Goal: Transaction & Acquisition: Purchase product/service

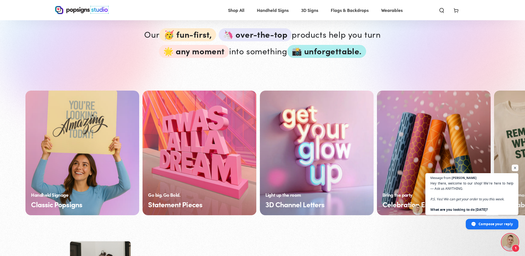
scroll to position [360, 0]
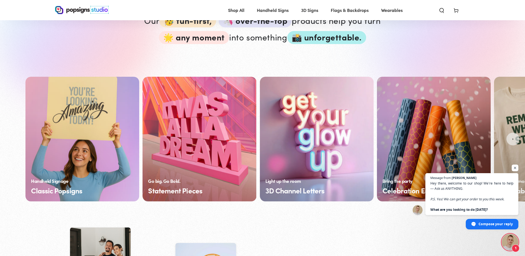
click at [81, 148] on link "Classic Popsigns" at bounding box center [82, 139] width 114 height 124
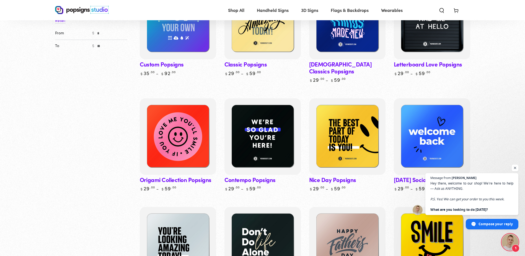
scroll to position [111, 0]
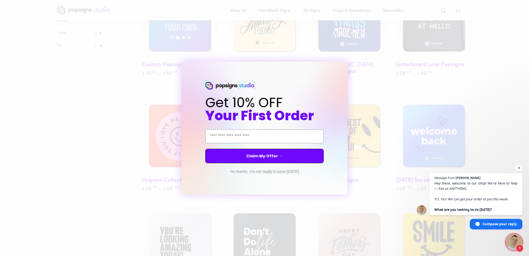
click at [89, 176] on div "Close dialog Get 10% OFF Your First Order Email Address Claim My Offer → No tha…" at bounding box center [264, 128] width 529 height 256
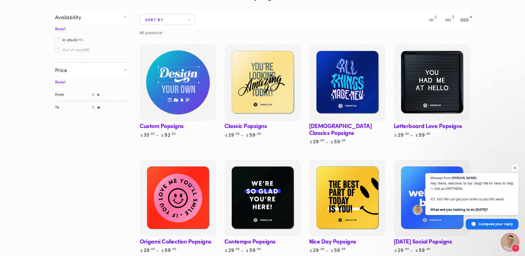
scroll to position [0, 0]
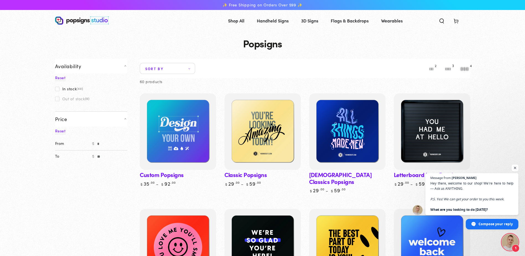
click at [515, 167] on span "Open chat" at bounding box center [514, 167] width 7 height 7
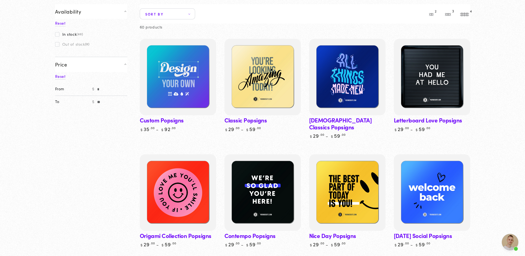
scroll to position [55, 0]
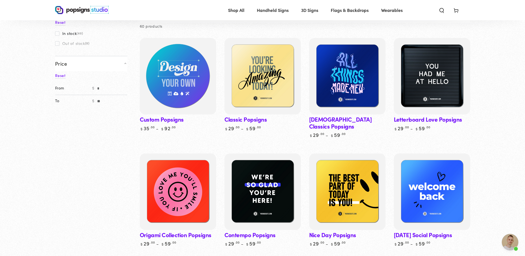
click at [179, 93] on img at bounding box center [177, 76] width 79 height 79
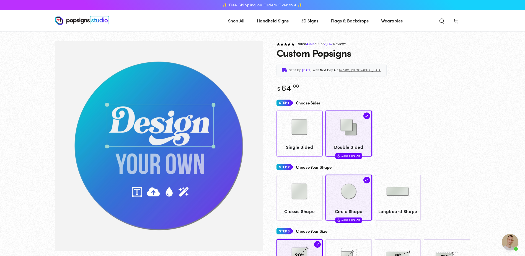
click at [289, 137] on img at bounding box center [299, 127] width 28 height 28
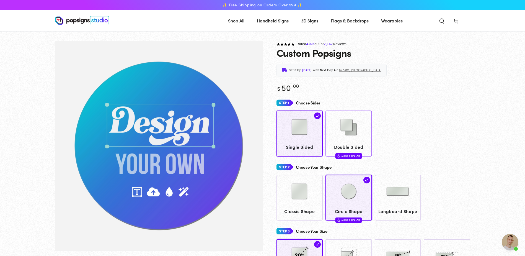
click at [337, 133] on img at bounding box center [349, 127] width 28 height 28
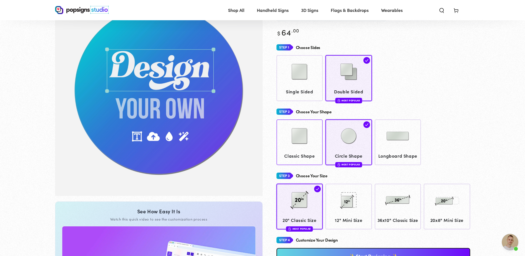
click at [310, 139] on img at bounding box center [299, 136] width 28 height 28
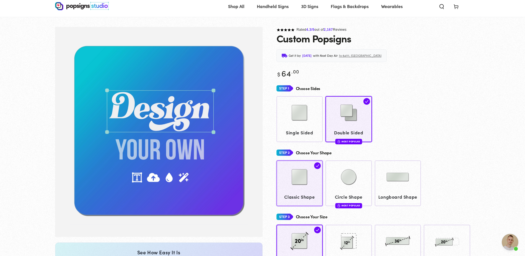
scroll to position [40, 0]
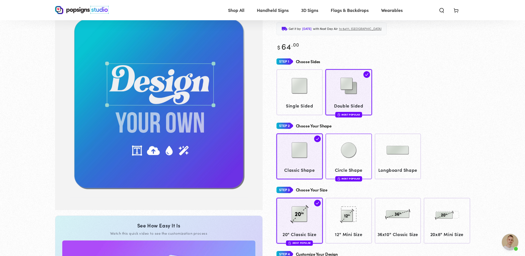
click at [337, 152] on img at bounding box center [349, 150] width 28 height 28
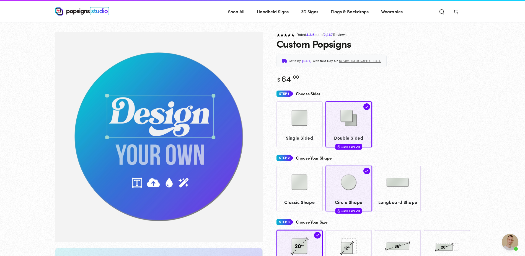
scroll to position [41, 0]
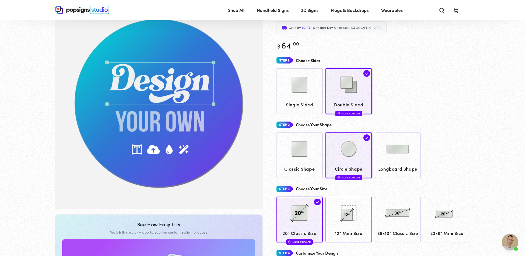
click at [344, 217] on img at bounding box center [349, 213] width 28 height 28
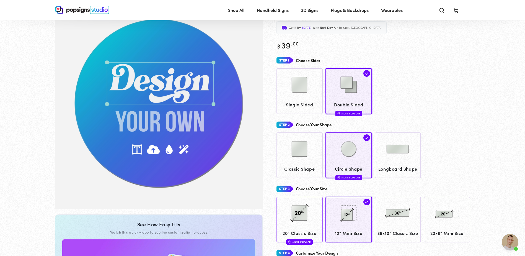
click at [302, 220] on img at bounding box center [299, 213] width 28 height 28
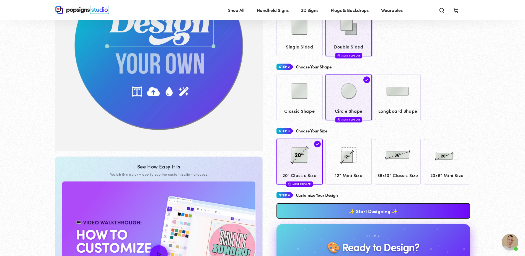
scroll to position [124, 0]
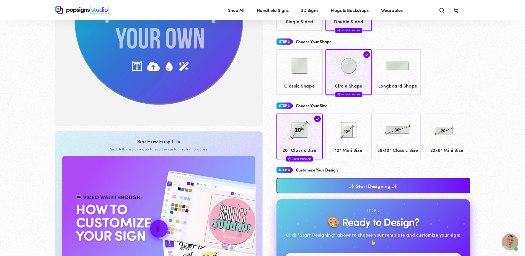
click at [311, 193] on link "✨ Start Designing ✨" at bounding box center [373, 185] width 194 height 15
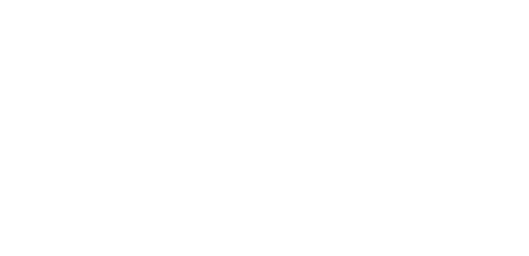
scroll to position [0, 0]
type textarea "An ancient tree with a door leading to a magical world"
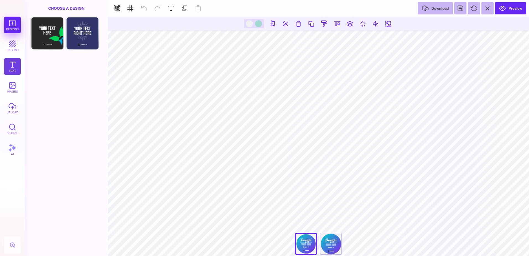
click at [13, 64] on button "Text" at bounding box center [12, 66] width 17 height 17
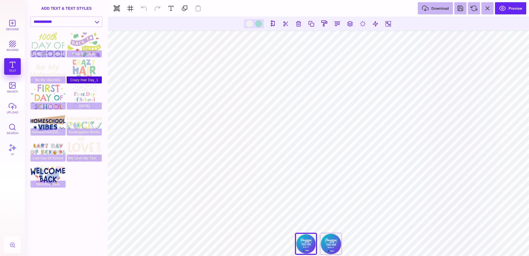
type input "#F1F1F2"
click at [7, 26] on button "Designs" at bounding box center [12, 25] width 17 height 17
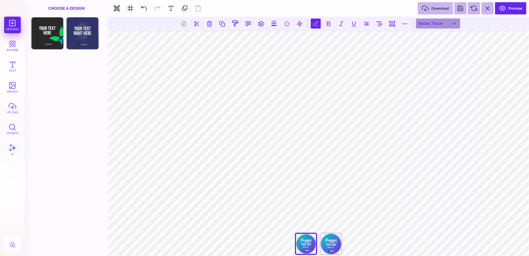
type textarea "****"
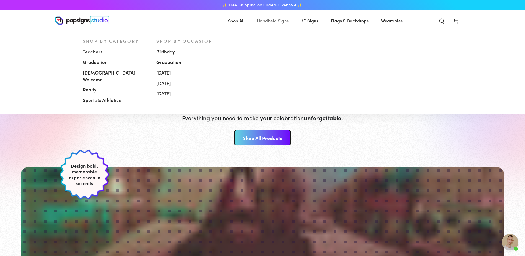
click at [275, 20] on span "Handheld Signs" at bounding box center [273, 21] width 32 height 8
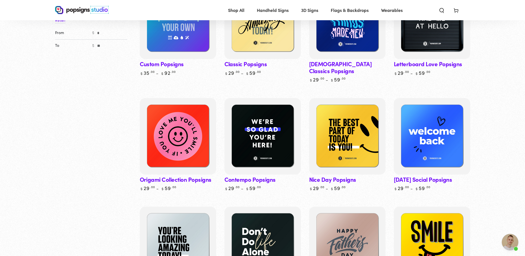
scroll to position [138, 0]
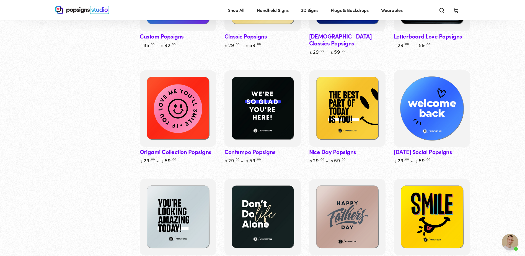
click at [445, 100] on img at bounding box center [431, 108] width 79 height 79
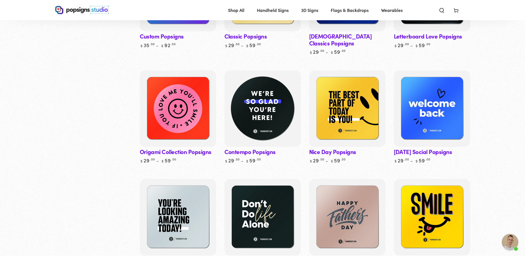
click at [267, 104] on img at bounding box center [262, 108] width 79 height 79
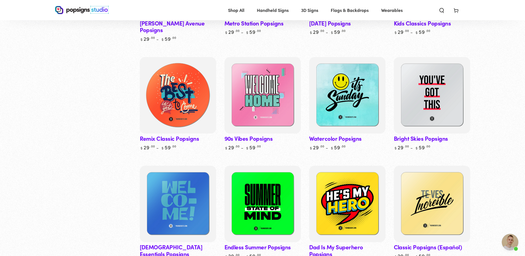
scroll to position [387, 0]
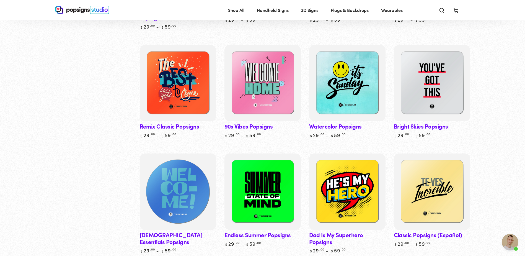
click at [197, 161] on img at bounding box center [177, 191] width 79 height 79
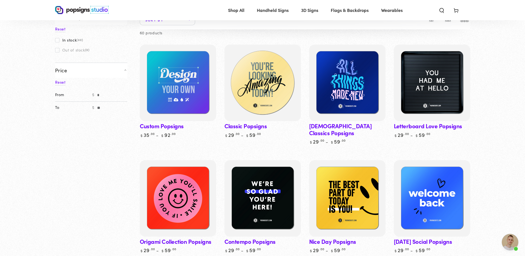
scroll to position [28, 0]
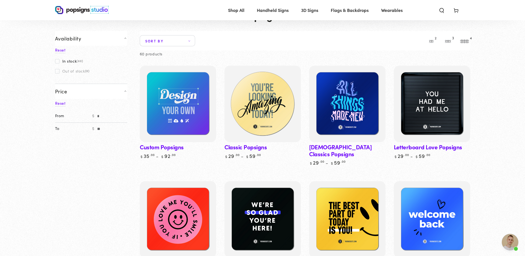
click at [283, 118] on img at bounding box center [262, 103] width 79 height 79
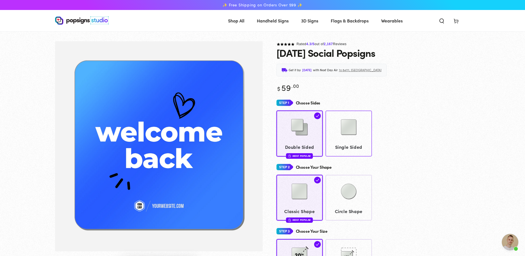
click at [357, 139] on img at bounding box center [349, 127] width 28 height 28
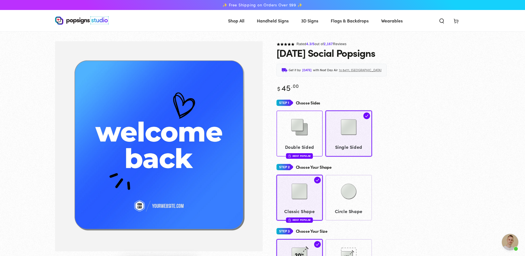
click at [303, 135] on img at bounding box center [299, 127] width 28 height 28
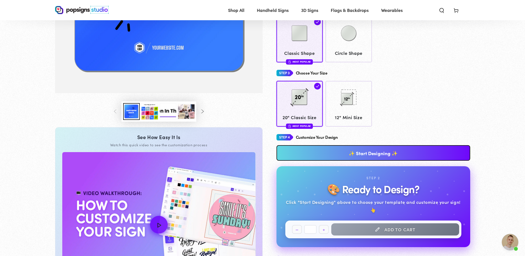
scroll to position [165, 0]
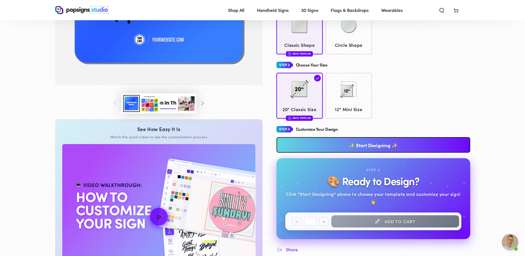
click at [329, 147] on link "✨ Start Designing ✨" at bounding box center [373, 144] width 194 height 15
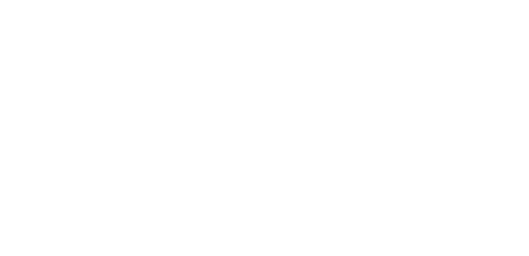
scroll to position [0, 0]
type textarea "An ancient tree with a door leading to a magical world"
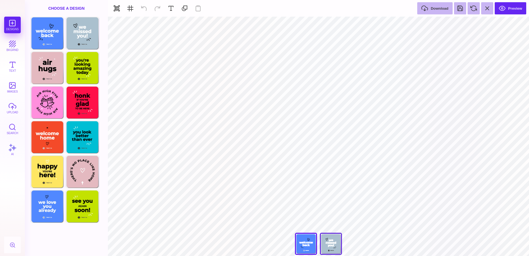
click at [328, 244] on div "We Missed You!" at bounding box center [331, 243] width 22 height 22
click at [314, 247] on div "Welcome Back" at bounding box center [306, 243] width 22 height 22
click at [334, 246] on div "We Missed You!" at bounding box center [331, 243] width 22 height 22
click at [313, 247] on div "Welcome Back" at bounding box center [306, 243] width 22 height 22
click at [330, 243] on div "We Missed You!" at bounding box center [331, 243] width 22 height 22
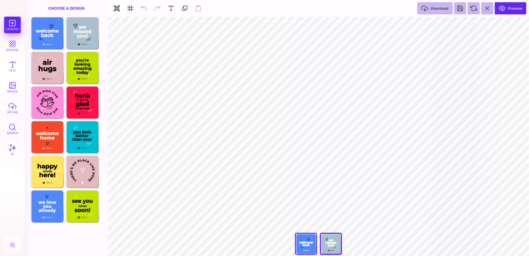
click at [311, 245] on div "Welcome Back" at bounding box center [306, 243] width 22 height 22
click at [327, 242] on div "We Missed You!" at bounding box center [331, 243] width 22 height 22
click at [309, 243] on div "Welcome Back" at bounding box center [306, 243] width 22 height 22
click at [323, 243] on div "We Missed You!" at bounding box center [331, 243] width 22 height 22
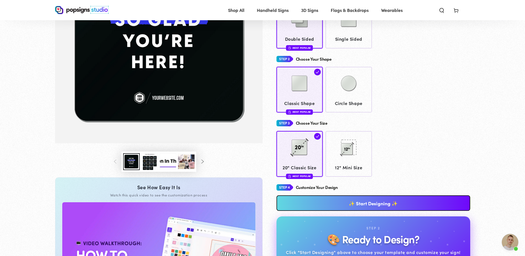
scroll to position [137, 0]
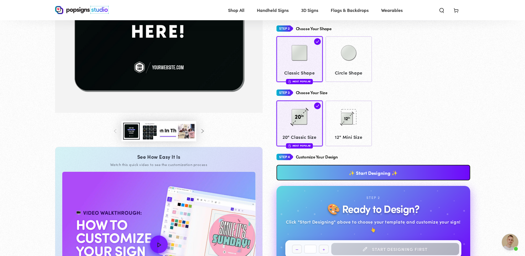
click at [374, 170] on link "✨ Start Designing ✨" at bounding box center [373, 172] width 194 height 15
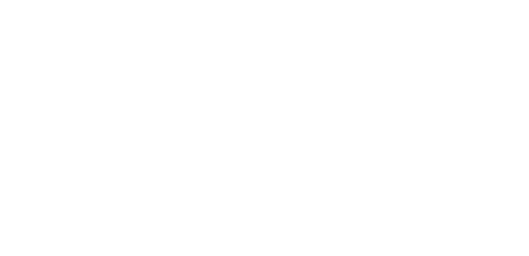
scroll to position [0, 0]
type textarea "An ancient tree with a door leading to a magical world"
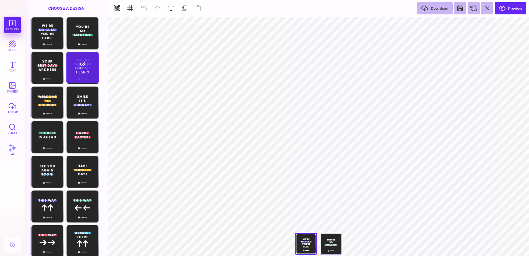
click at [86, 71] on div "Choose Design" at bounding box center [82, 68] width 32 height 32
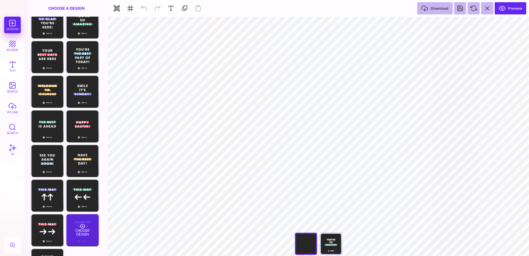
scroll to position [10, 0]
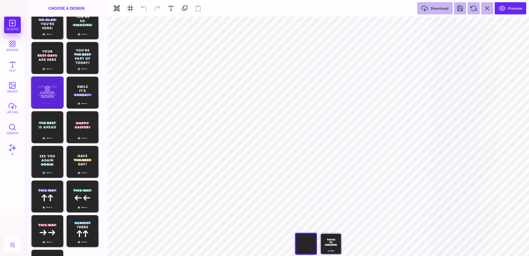
click at [41, 92] on div "Choose Design" at bounding box center [47, 92] width 32 height 32
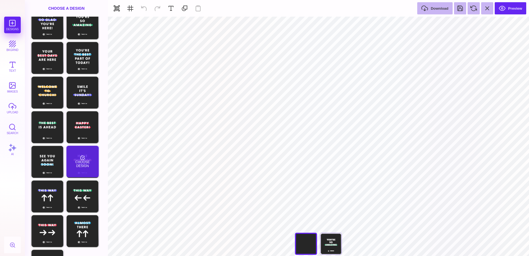
scroll to position [0, 0]
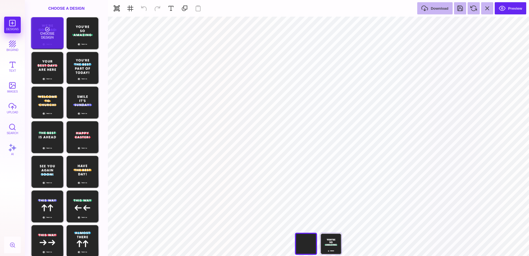
click at [45, 35] on div "Choose Design" at bounding box center [47, 33] width 32 height 32
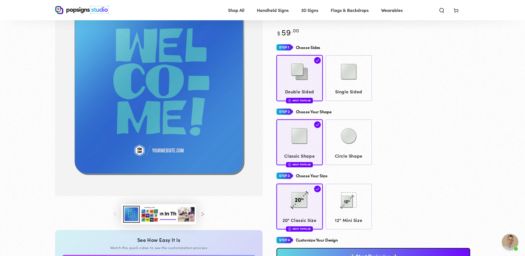
scroll to position [82, 0]
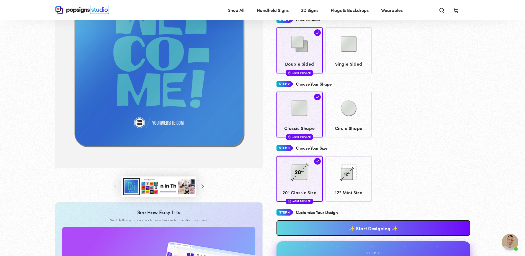
click at [360, 225] on link "✨ Start Designing ✨" at bounding box center [373, 227] width 194 height 15
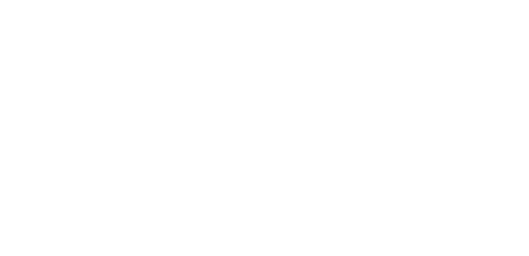
scroll to position [0, 0]
type textarea "An ancient tree with a door leading to a magical world"
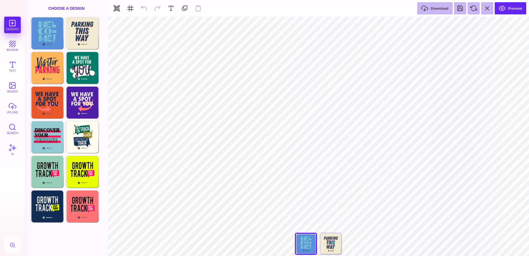
type input "#42445A"
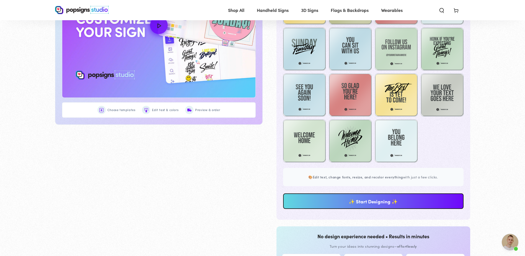
scroll to position [358, 0]
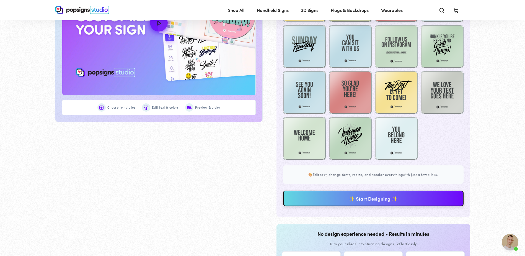
click at [377, 199] on link "✨ Start Designing ✨" at bounding box center [373, 197] width 180 height 15
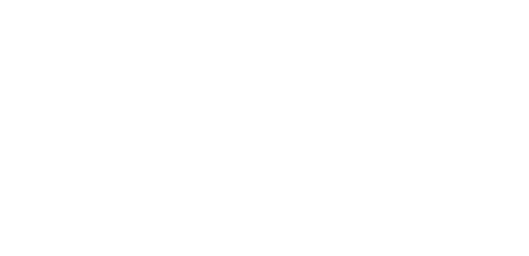
scroll to position [0, 0]
type textarea "An ancient tree with a door leading to a magical world"
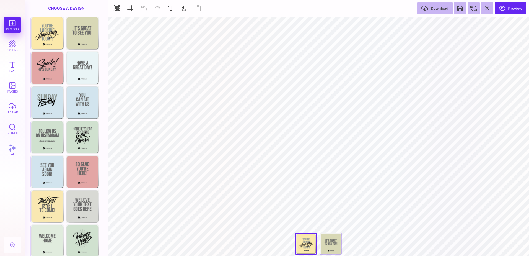
type input "#42445A"
